Goal: Transaction & Acquisition: Purchase product/service

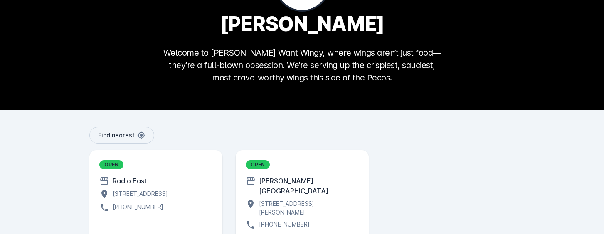
scroll to position [112, 0]
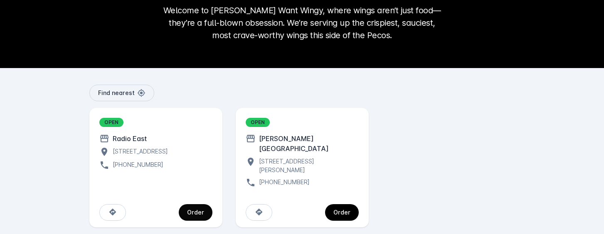
click at [205, 203] on span "continue" at bounding box center [196, 213] width 34 height 20
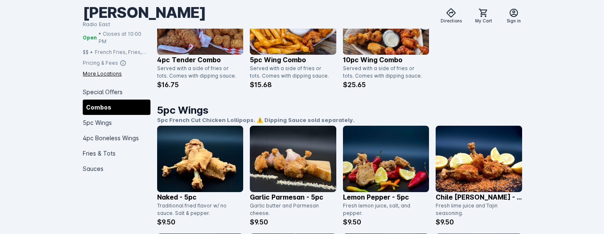
scroll to position [404, 0]
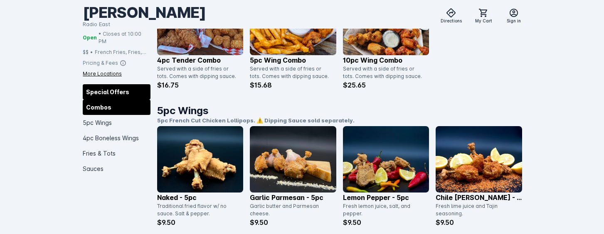
click at [112, 84] on div "Special Offers" at bounding box center [117, 91] width 68 height 15
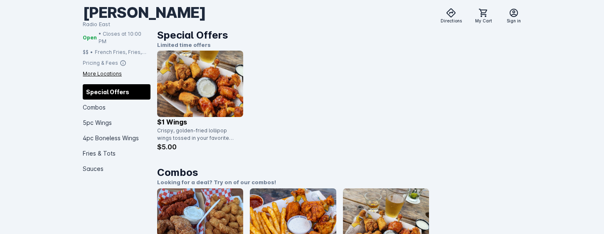
scroll to position [202, 0]
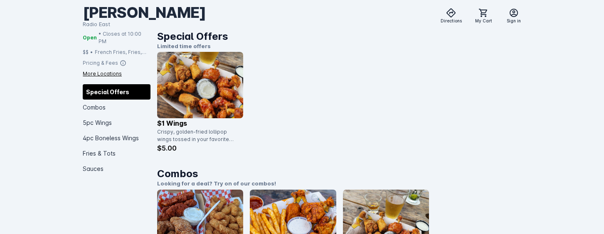
click at [204, 95] on img at bounding box center [200, 85] width 86 height 66
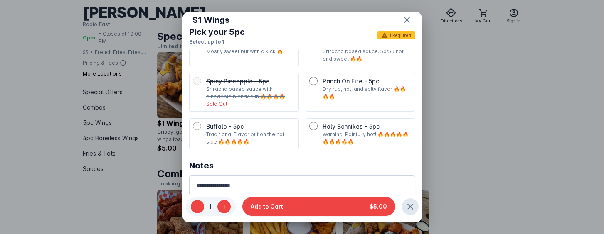
scroll to position [2, 0]
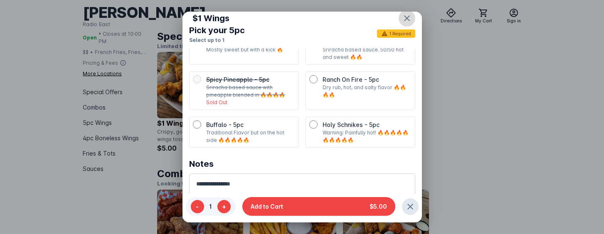
click at [402, 15] on icon "button" at bounding box center [407, 18] width 10 height 10
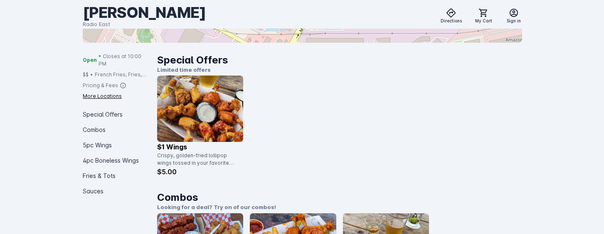
scroll to position [176, 0]
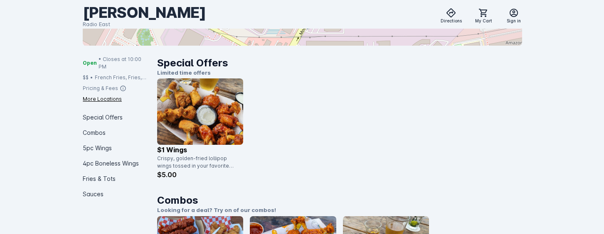
click at [201, 158] on div "Crispy, golden-fried lollipop wings tossed in your favorite flavor or served na…" at bounding box center [197, 162] width 81 height 15
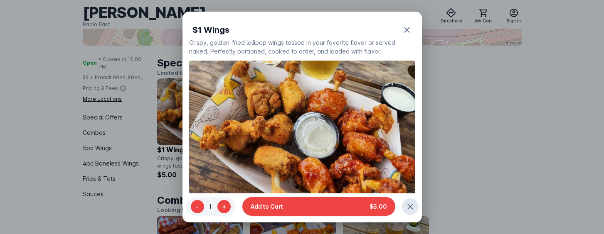
scroll to position [0, 0]
click at [173, 154] on div at bounding box center [302, 117] width 604 height 234
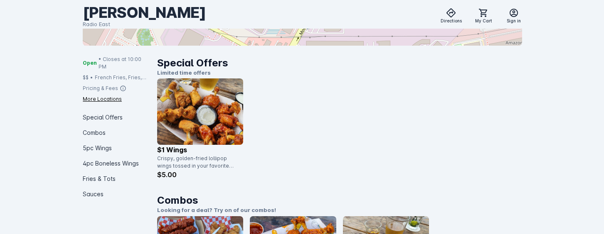
scroll to position [176, 0]
click at [173, 154] on p "$1 Wings" at bounding box center [200, 150] width 86 height 10
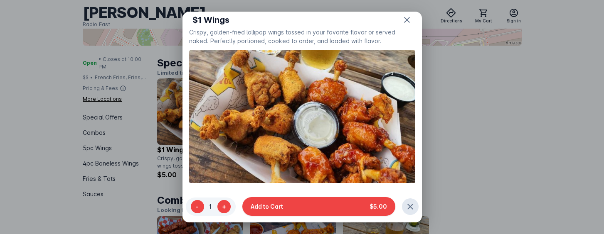
scroll to position [16, 0]
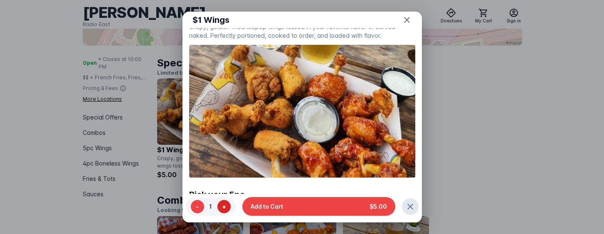
click at [224, 209] on button "+" at bounding box center [223, 206] width 13 height 13
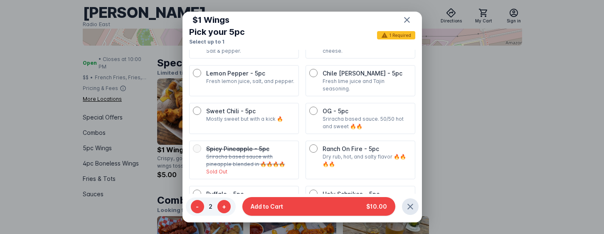
scroll to position [230, 0]
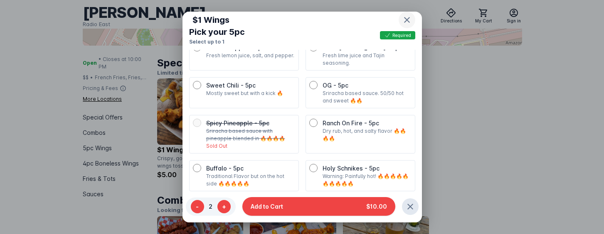
click at [402, 20] on icon "button" at bounding box center [407, 20] width 10 height 10
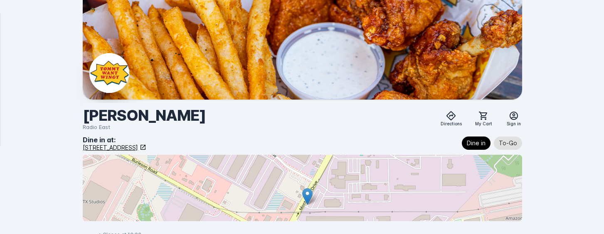
scroll to position [176, 0]
